Goal: Task Accomplishment & Management: Complete application form

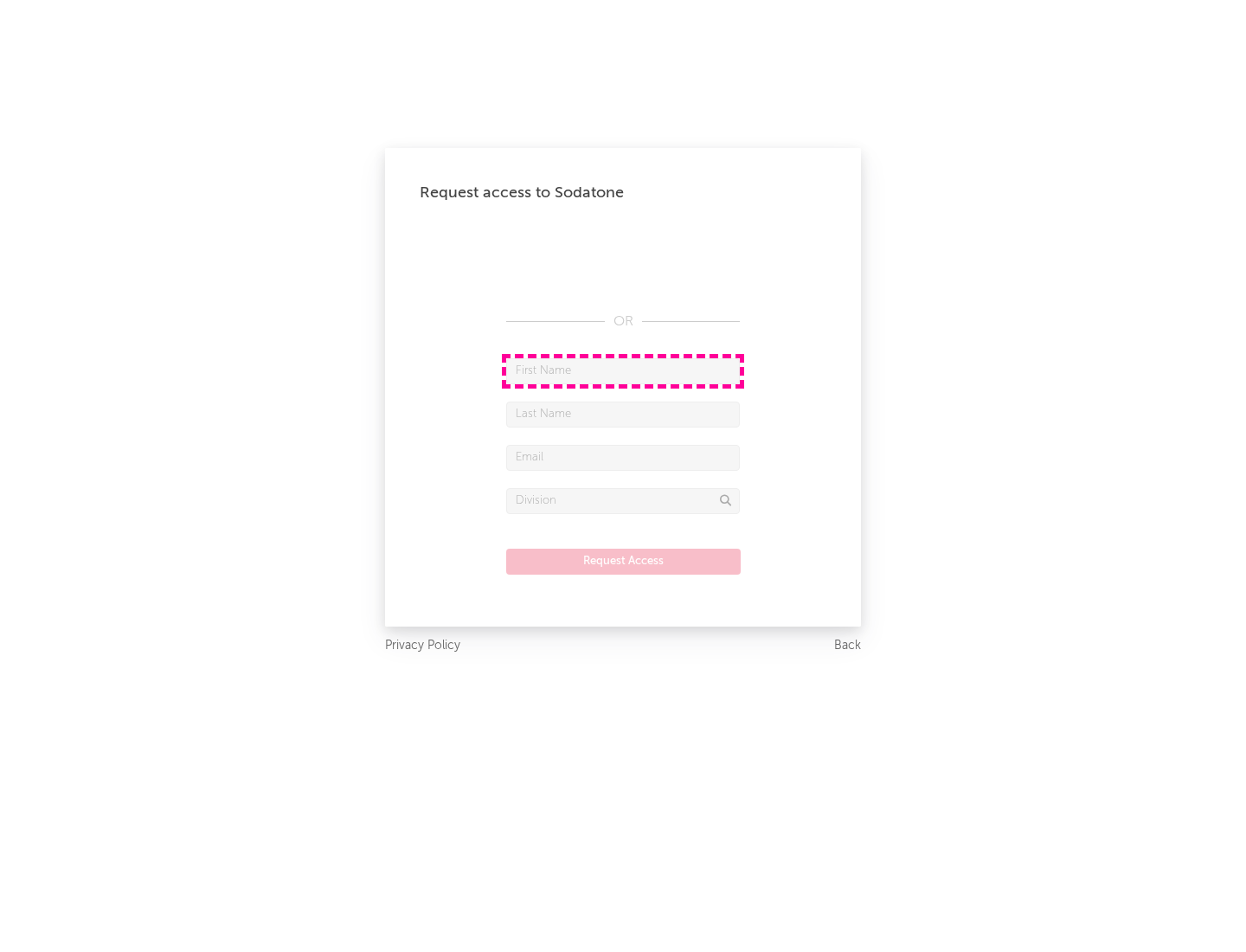
click at [623, 370] on input "text" at bounding box center [623, 371] width 234 height 26
type input "[PERSON_NAME]"
click at [623, 414] on input "text" at bounding box center [623, 414] width 234 height 26
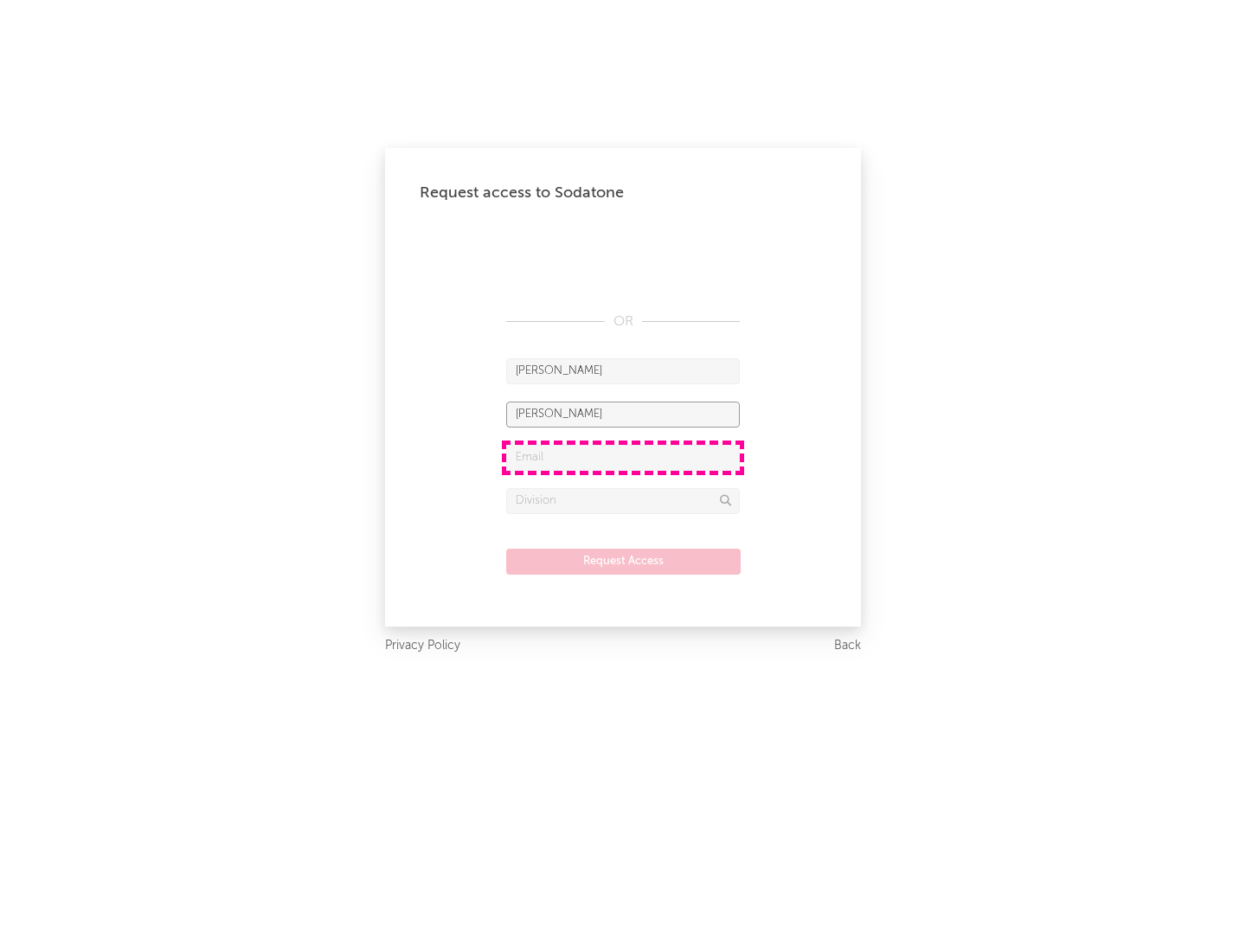
type input "[PERSON_NAME]"
click at [623, 457] on input "text" at bounding box center [623, 457] width 234 height 26
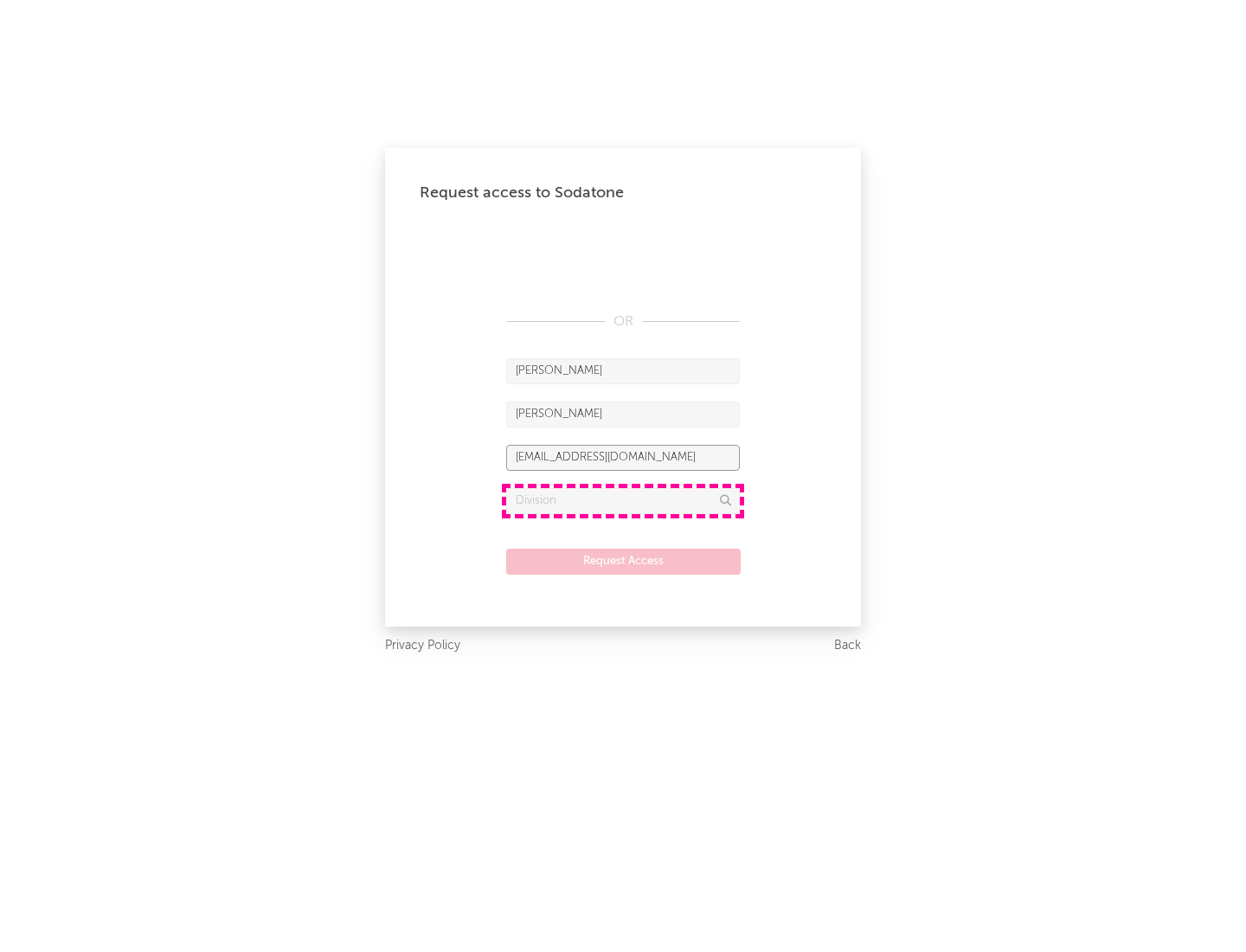
type input "[EMAIL_ADDRESS][DOMAIN_NAME]"
click at [623, 500] on input "text" at bounding box center [623, 501] width 234 height 26
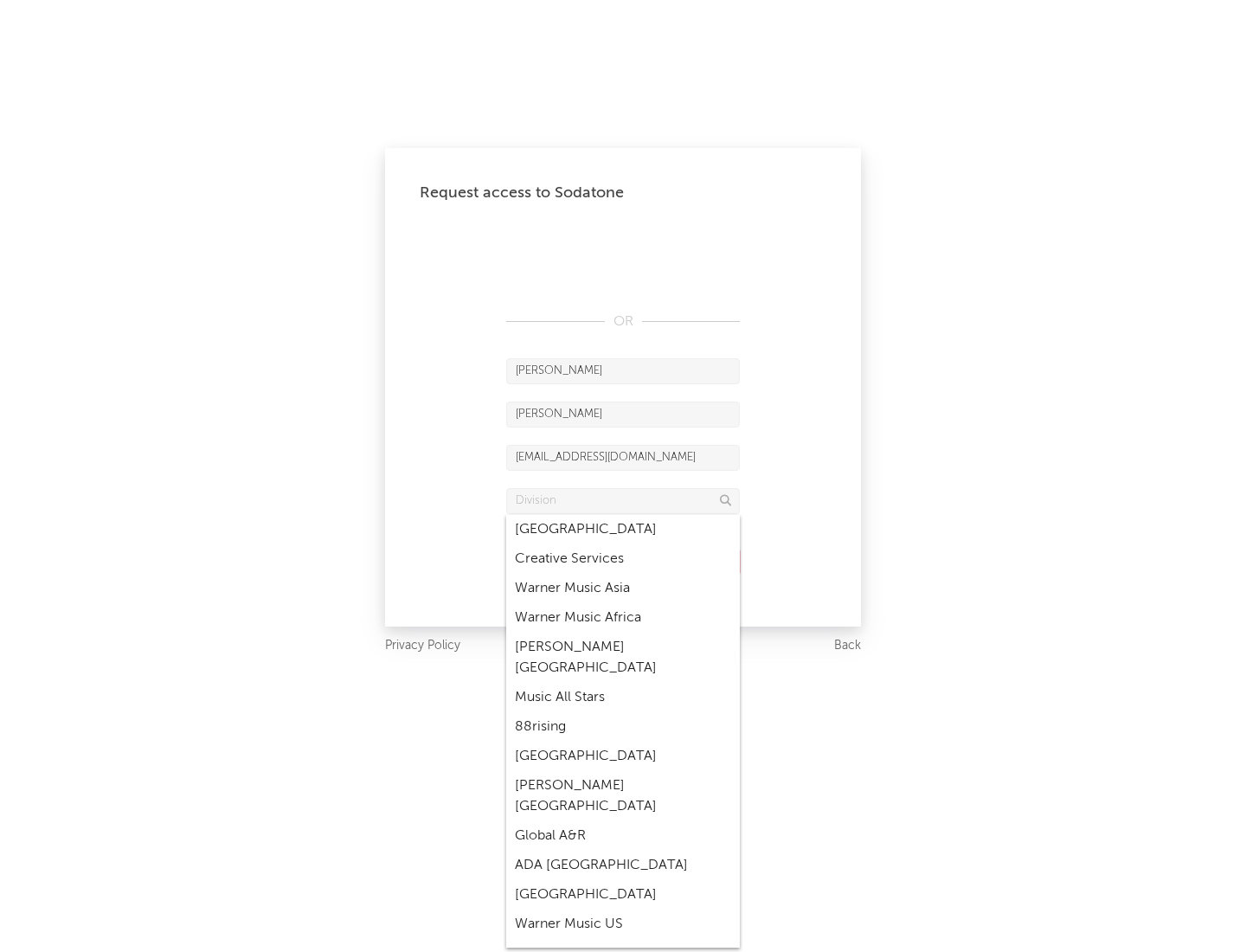
click at [623, 682] on div "Music All Stars" at bounding box center [623, 697] width 234 height 29
type input "Music All Stars"
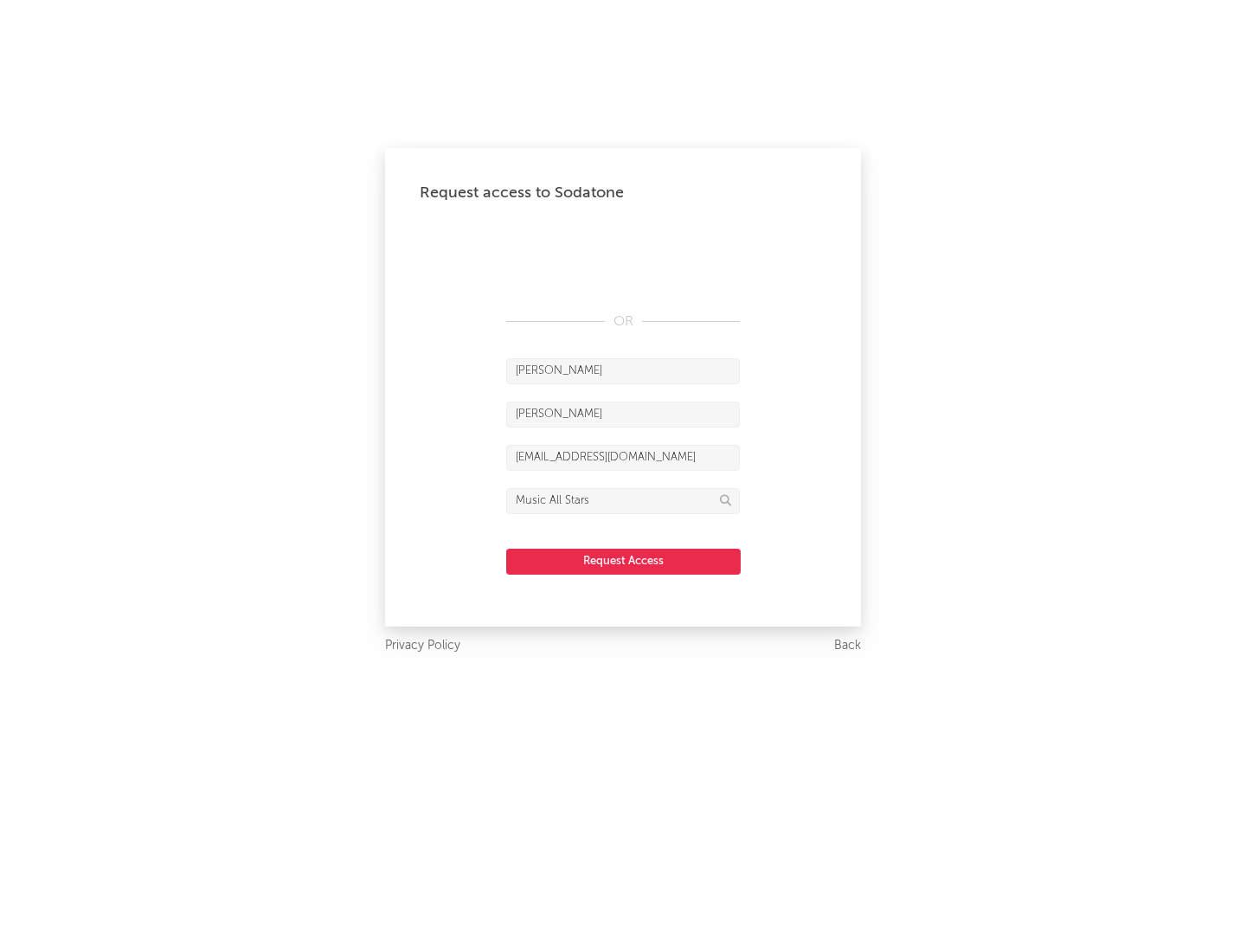
click at [623, 561] on button "Request Access" at bounding box center [623, 562] width 235 height 26
